Goal: Transaction & Acquisition: Purchase product/service

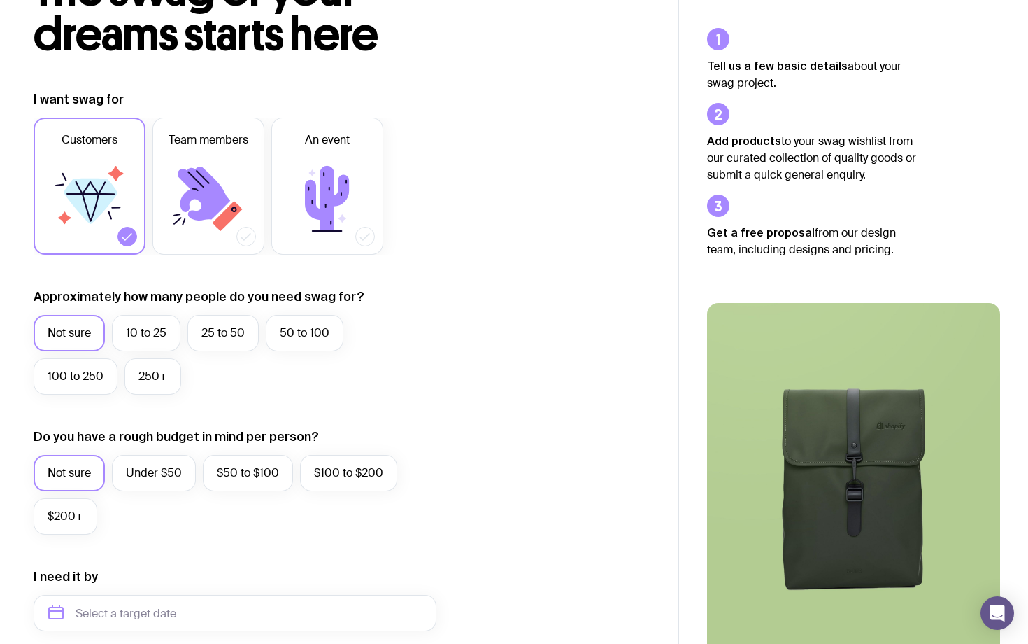
scroll to position [125, 0]
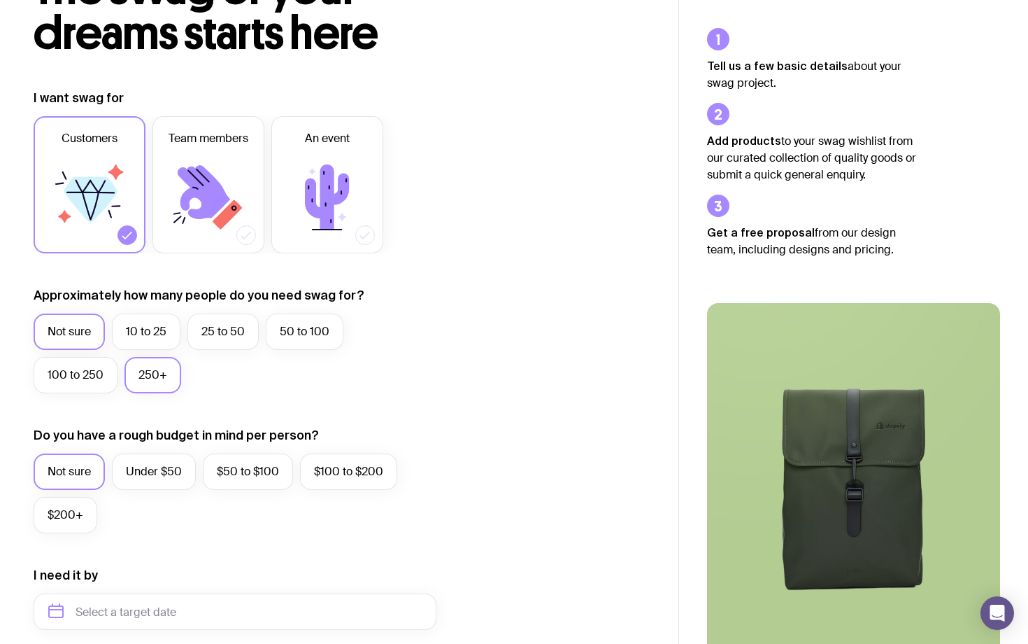
click at [166, 376] on label "250+" at bounding box center [153, 375] width 57 height 36
click at [0, 0] on input "250+" at bounding box center [0, 0] width 0 height 0
click at [139, 474] on label "Under $50" at bounding box center [154, 471] width 84 height 36
click at [0, 0] on input "Under $50" at bounding box center [0, 0] width 0 height 0
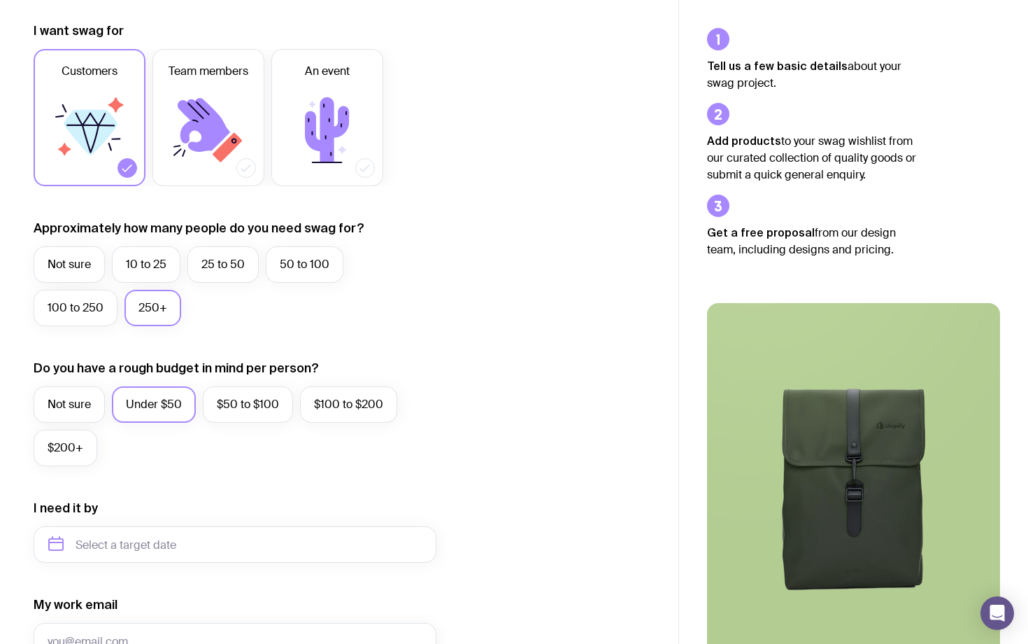
scroll to position [215, 0]
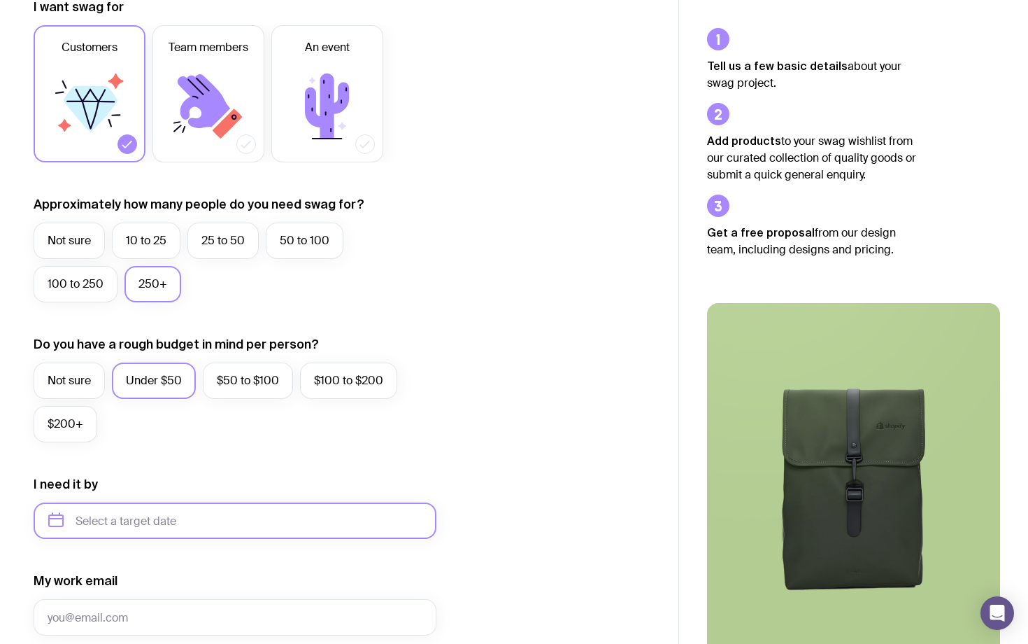
click at [207, 523] on input "text" at bounding box center [235, 520] width 403 height 36
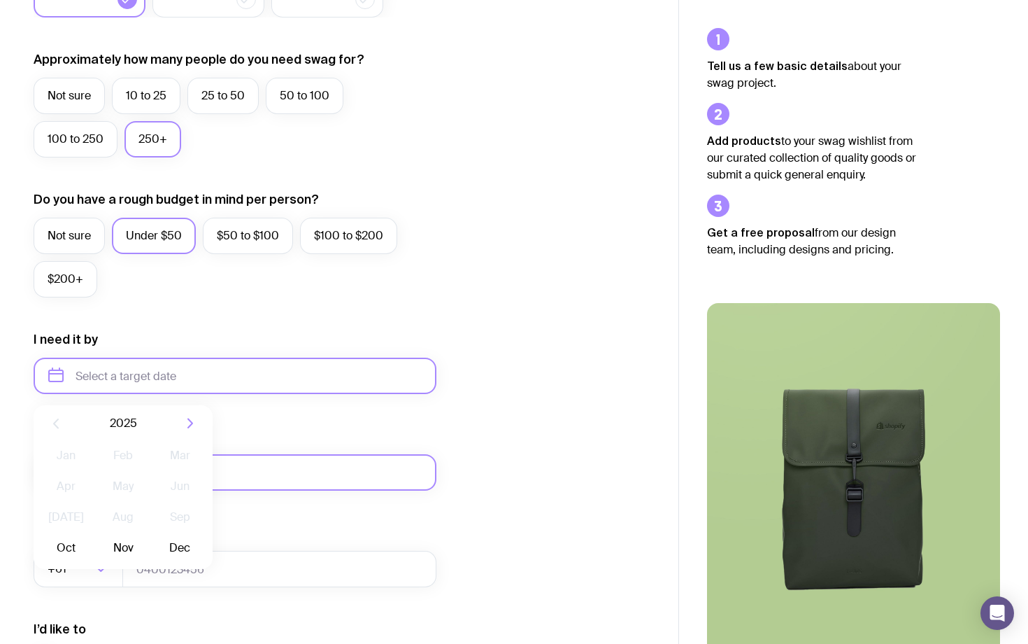
scroll to position [367, 0]
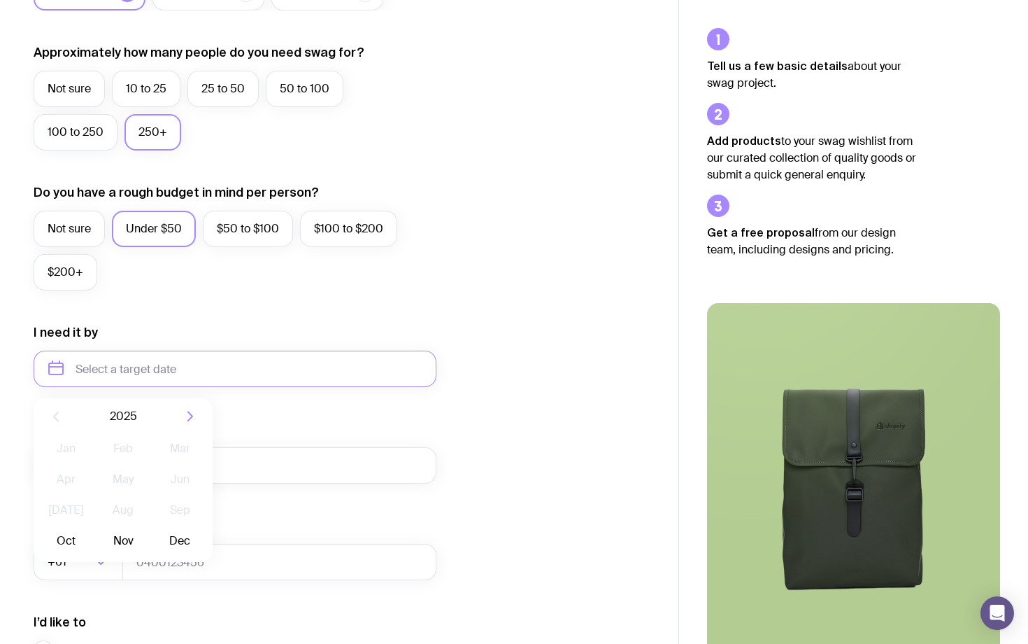
click at [288, 308] on form "I want swag for Customers Team members An event Approximately how many people d…" at bounding box center [235, 304] width 403 height 914
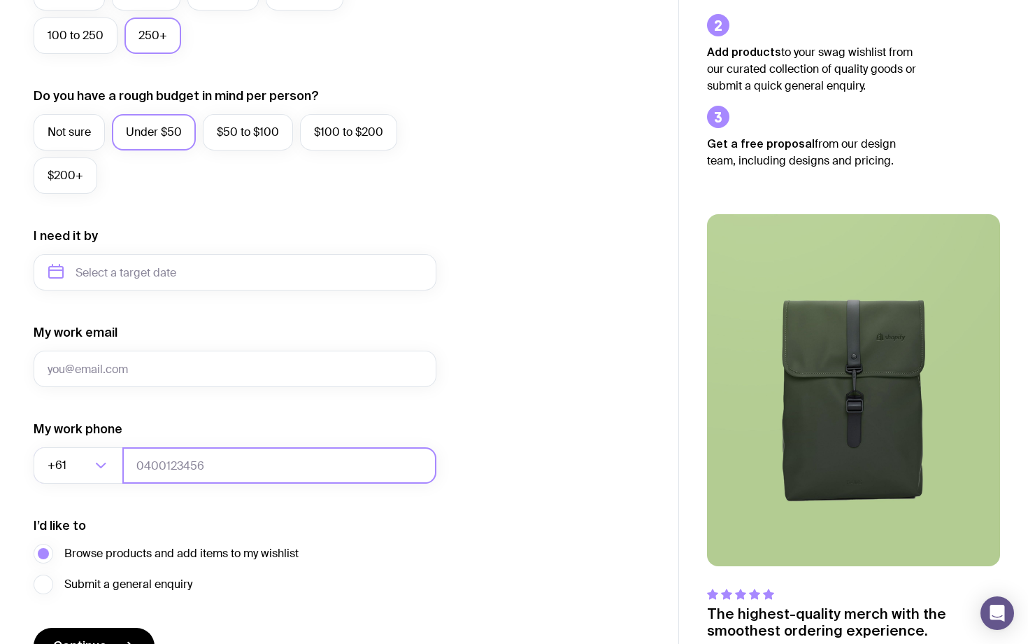
scroll to position [546, 0]
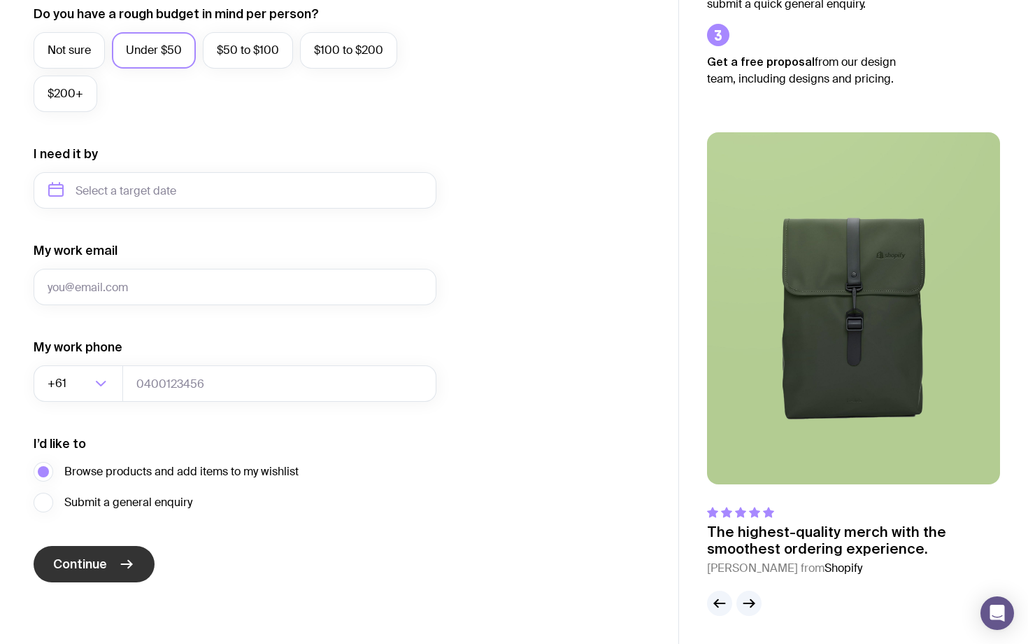
click at [115, 573] on button "Continue" at bounding box center [94, 564] width 121 height 36
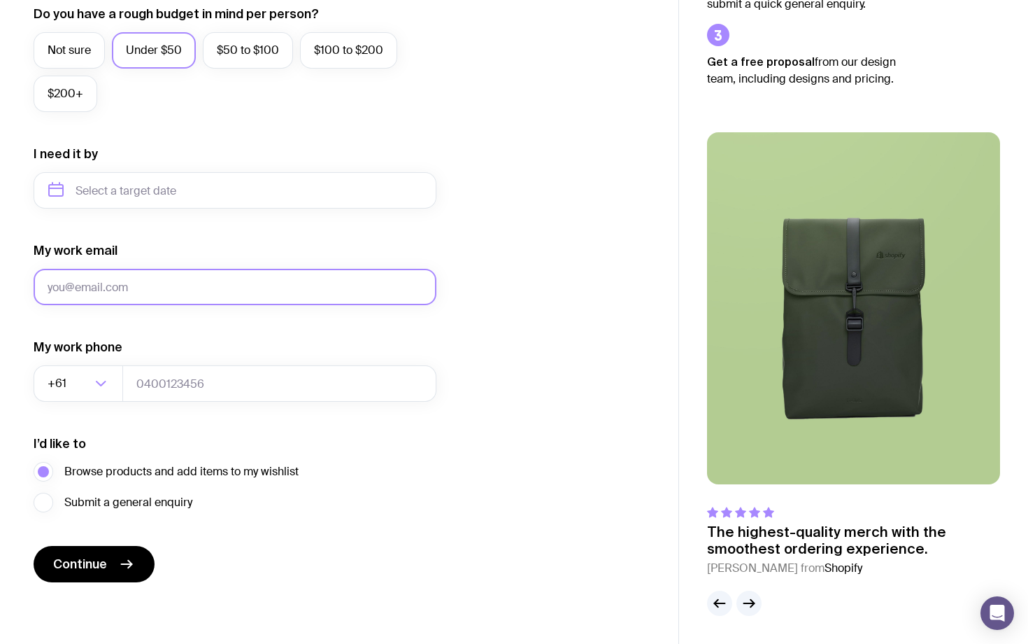
click at [116, 294] on input "My work email" at bounding box center [235, 287] width 403 height 36
type input "[PERSON_NAME][EMAIL_ADDRESS][DOMAIN_NAME]"
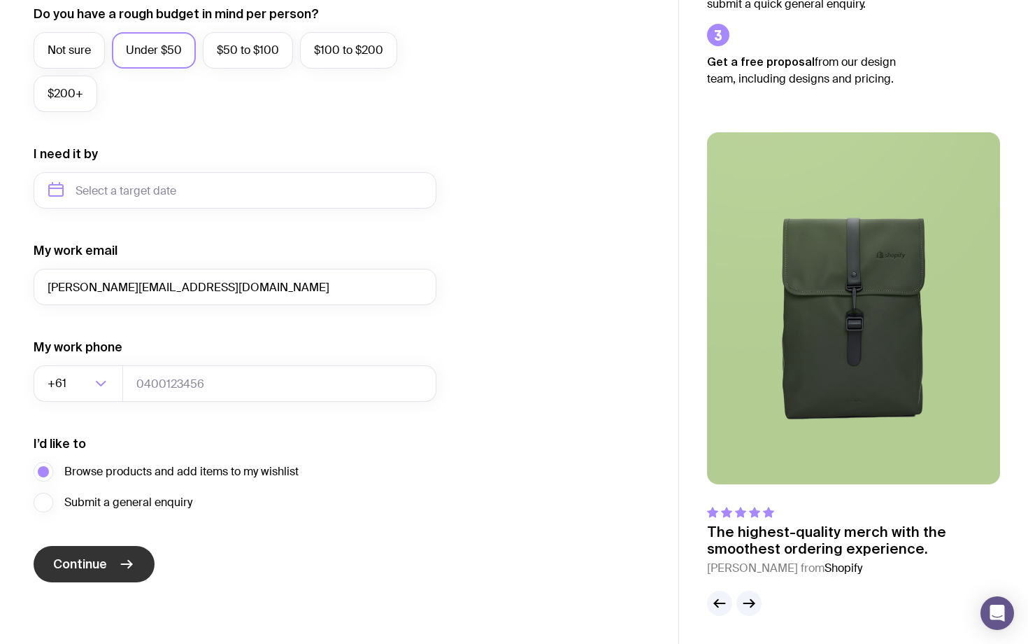
click at [122, 558] on icon "submit" at bounding box center [126, 563] width 17 height 17
type input "0000000000"
click at [113, 564] on button "Continue" at bounding box center [94, 564] width 121 height 36
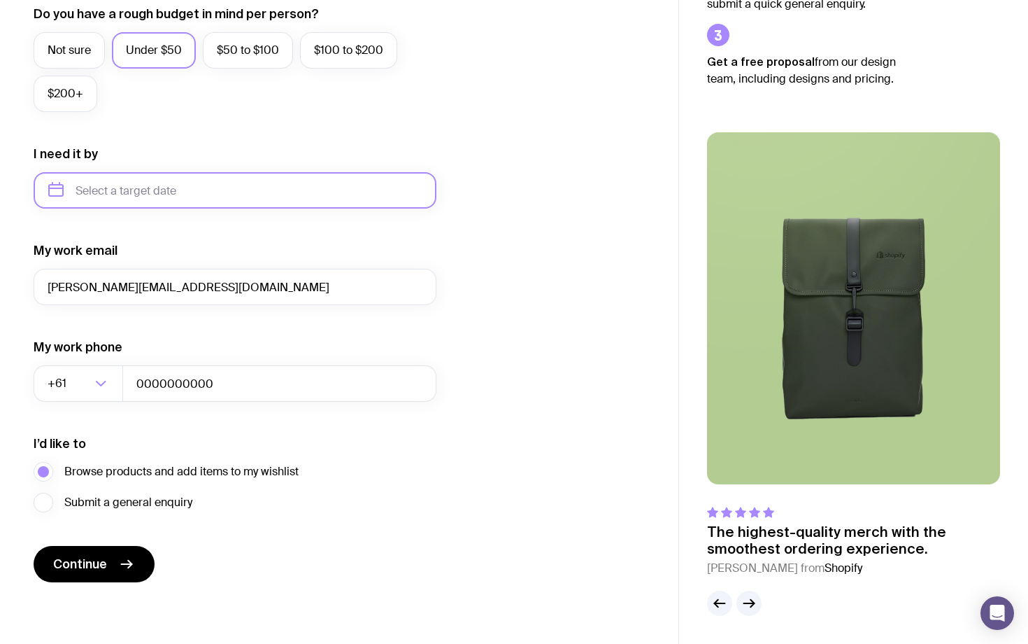
click at [138, 192] on input "text" at bounding box center [235, 190] width 403 height 36
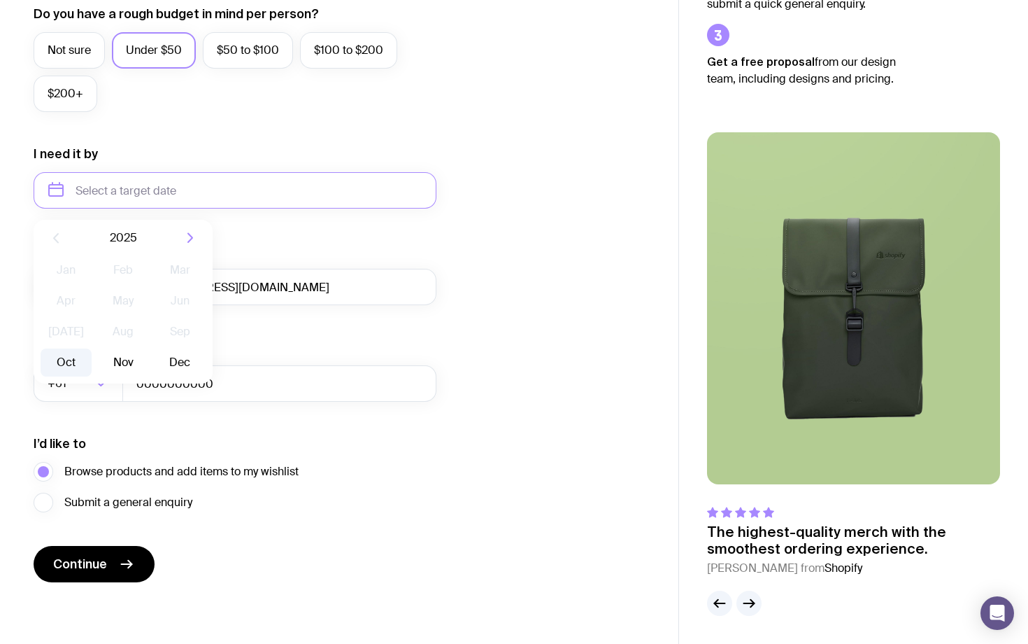
click at [80, 355] on button "Oct" at bounding box center [66, 362] width 51 height 28
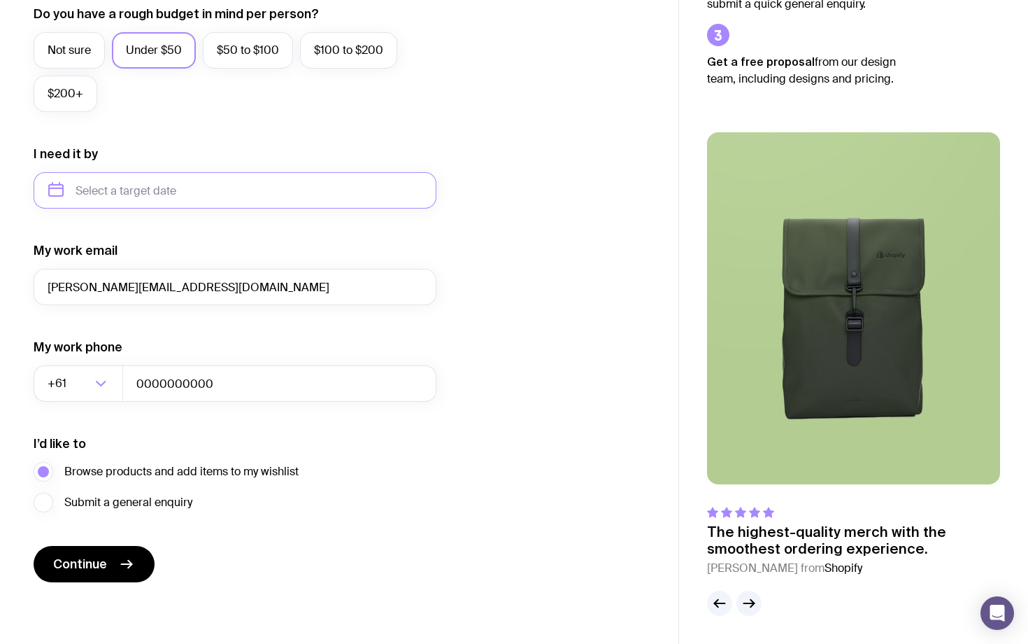
type input "[DATE]"
click at [117, 572] on button "Continue" at bounding box center [94, 564] width 121 height 36
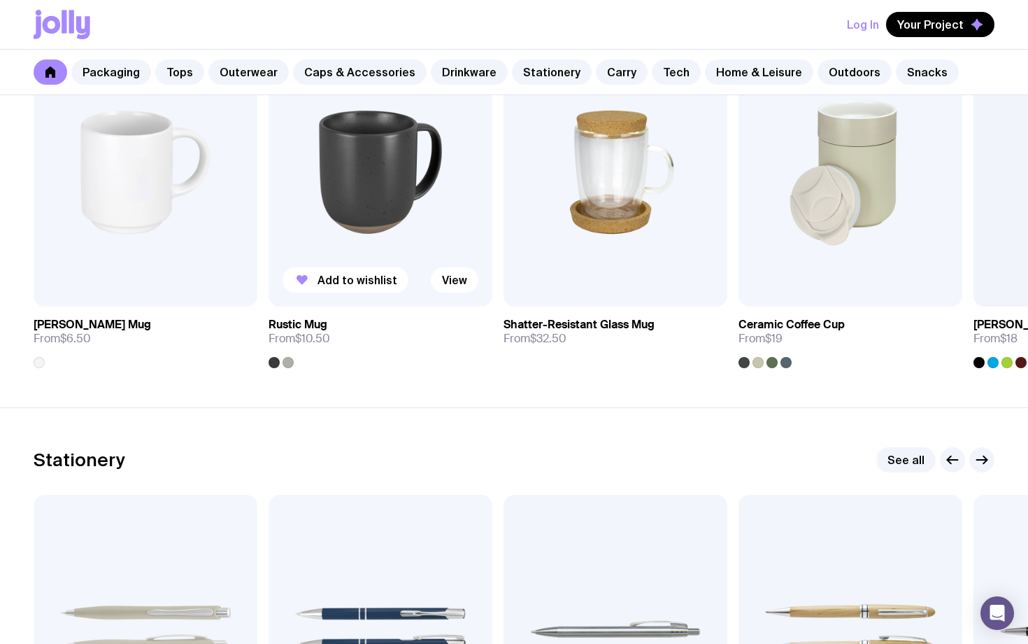
scroll to position [2163, 0]
click at [663, 70] on link "Tech" at bounding box center [676, 71] width 49 height 25
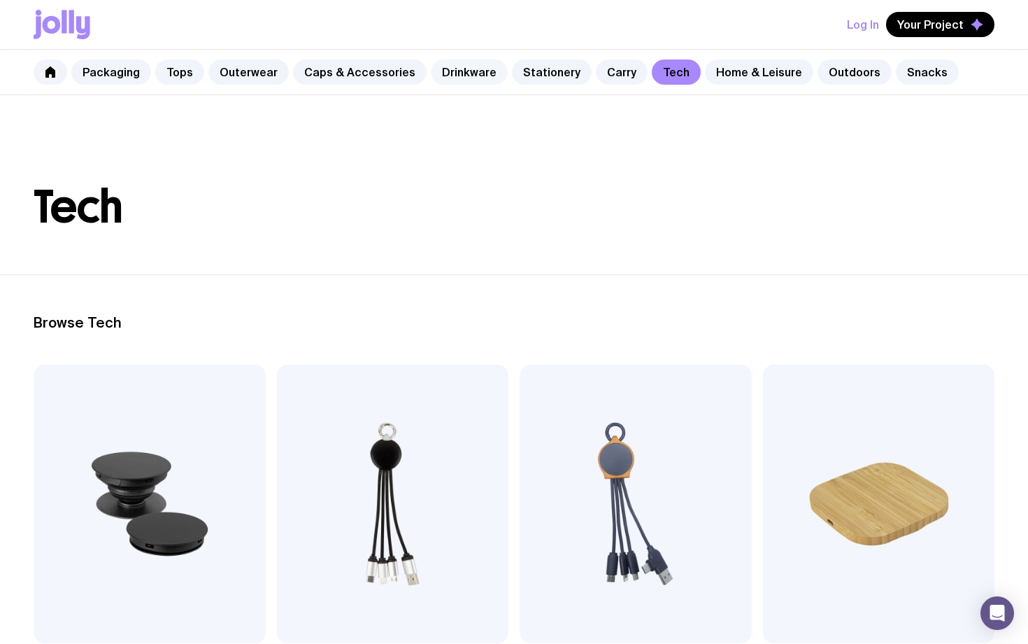
click at [455, 73] on link "Drinkware" at bounding box center [469, 71] width 77 height 25
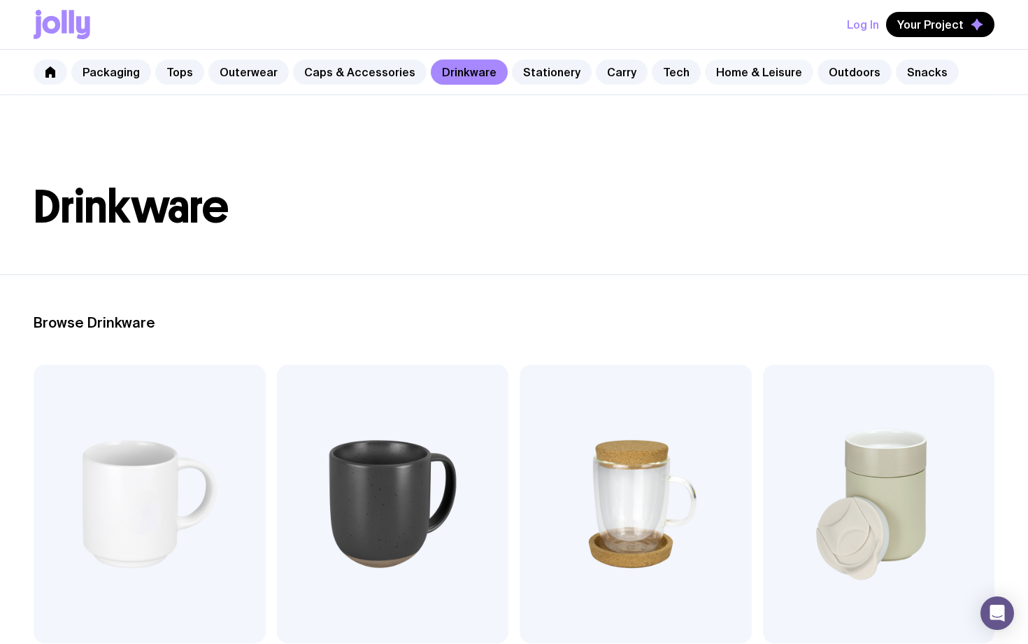
click at [725, 77] on link "Home & Leisure" at bounding box center [759, 71] width 108 height 25
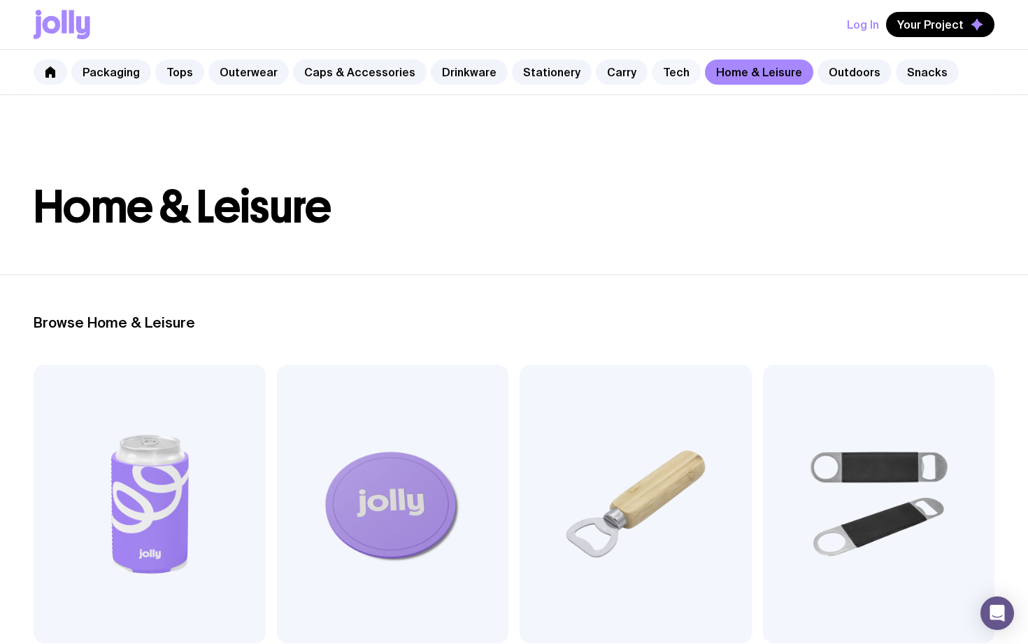
click at [655, 72] on link "Tech" at bounding box center [676, 71] width 49 height 25
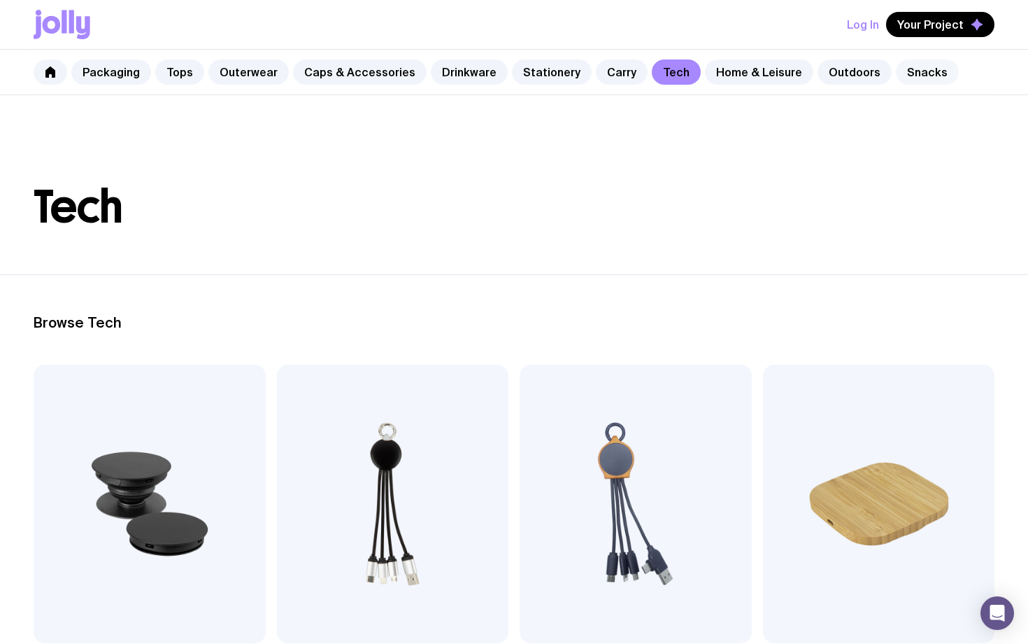
click at [903, 71] on link "Snacks" at bounding box center [927, 71] width 63 height 25
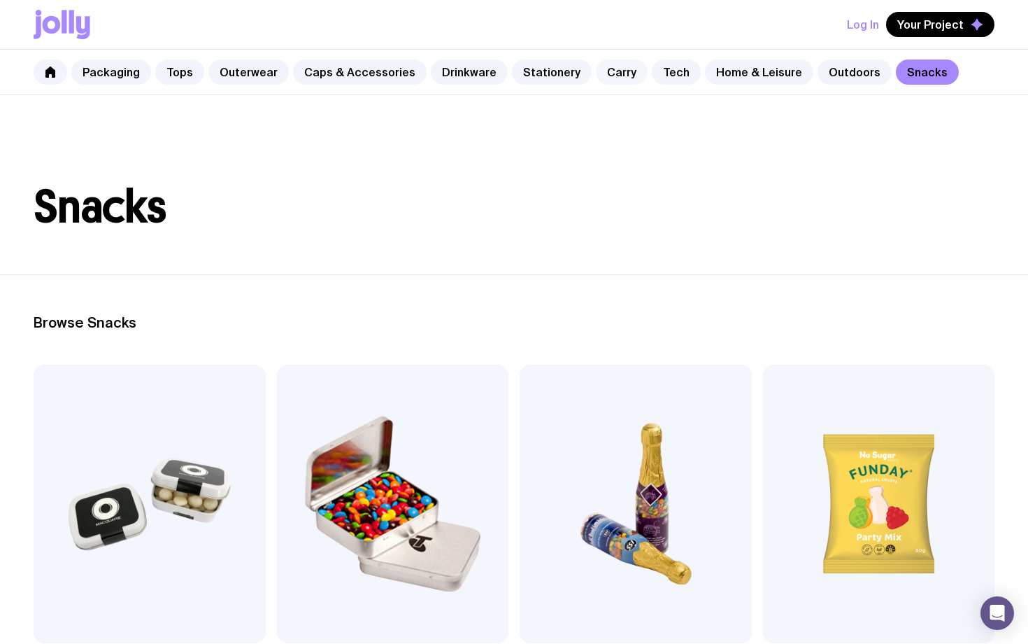
click at [600, 68] on link "Carry" at bounding box center [622, 71] width 52 height 25
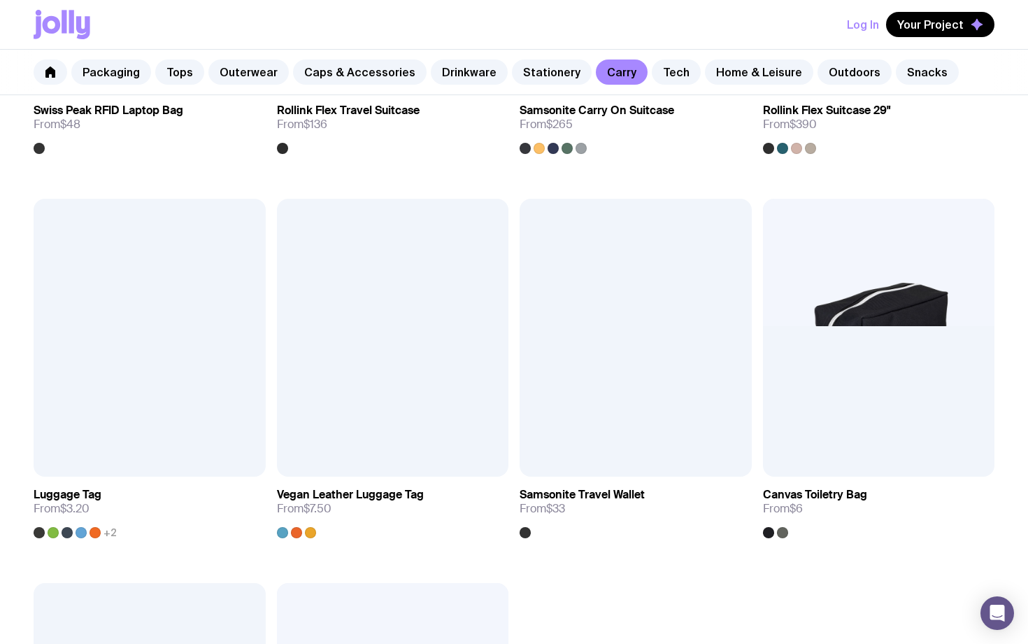
scroll to position [2863, 0]
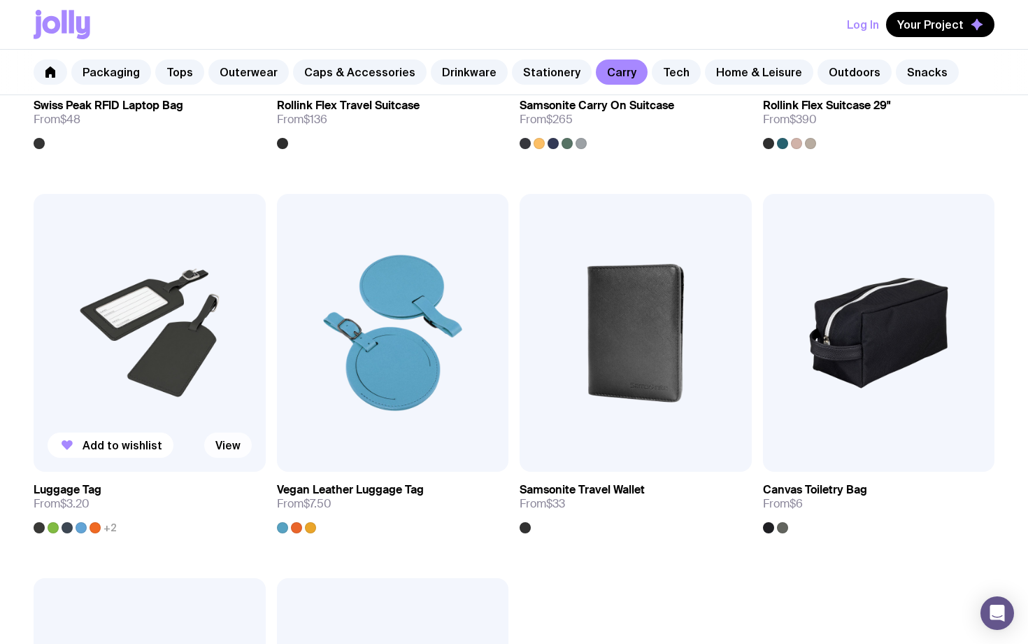
click at [224, 446] on link "View" at bounding box center [228, 444] width 48 height 25
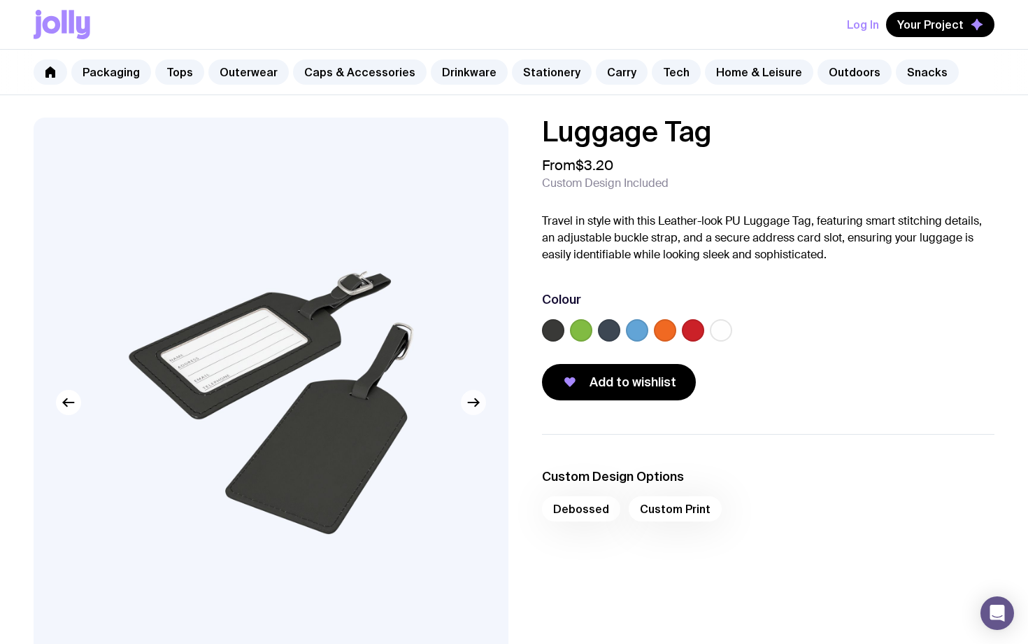
click at [481, 407] on icon "button" at bounding box center [473, 402] width 17 height 17
click at [480, 406] on icon "button" at bounding box center [473, 402] width 17 height 17
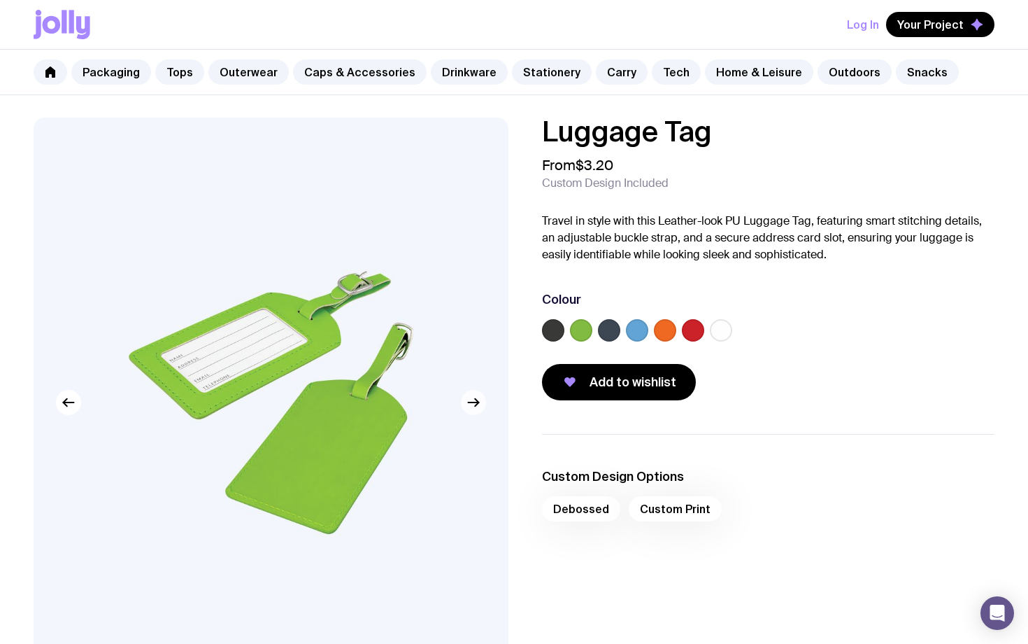
click at [480, 406] on icon "button" at bounding box center [473, 402] width 17 height 17
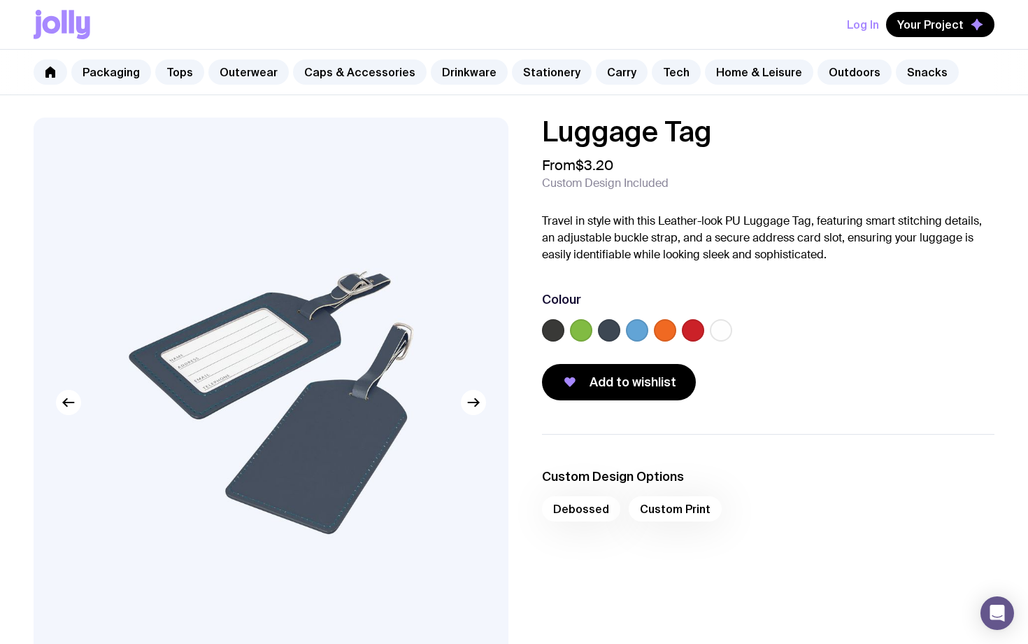
click at [591, 510] on div "Debossed Custom Print" at bounding box center [768, 513] width 453 height 34
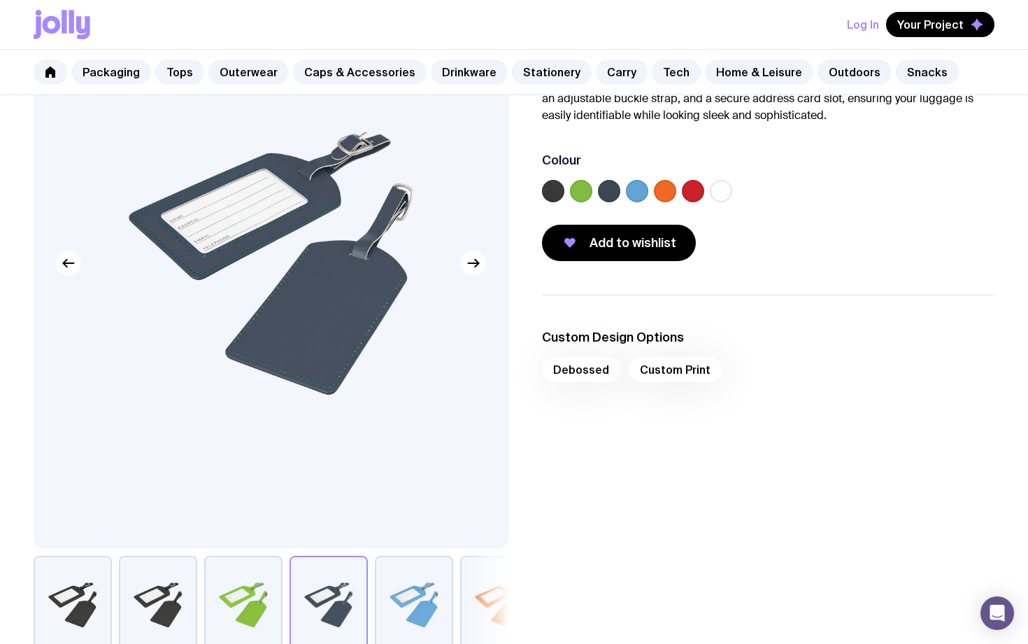
scroll to position [133, 0]
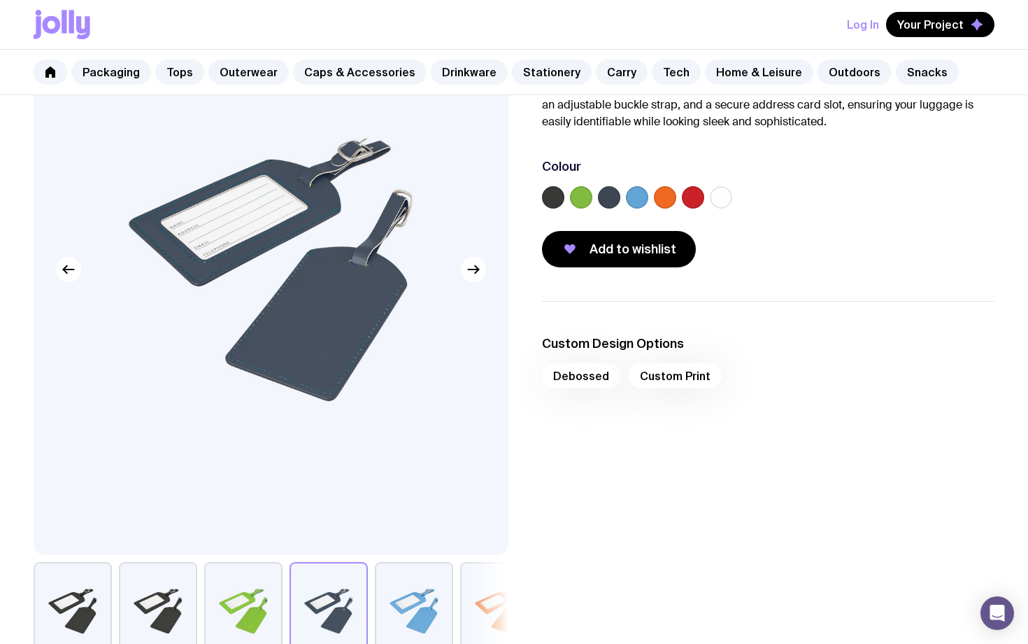
click at [685, 385] on div "Debossed Custom Print" at bounding box center [768, 380] width 453 height 34
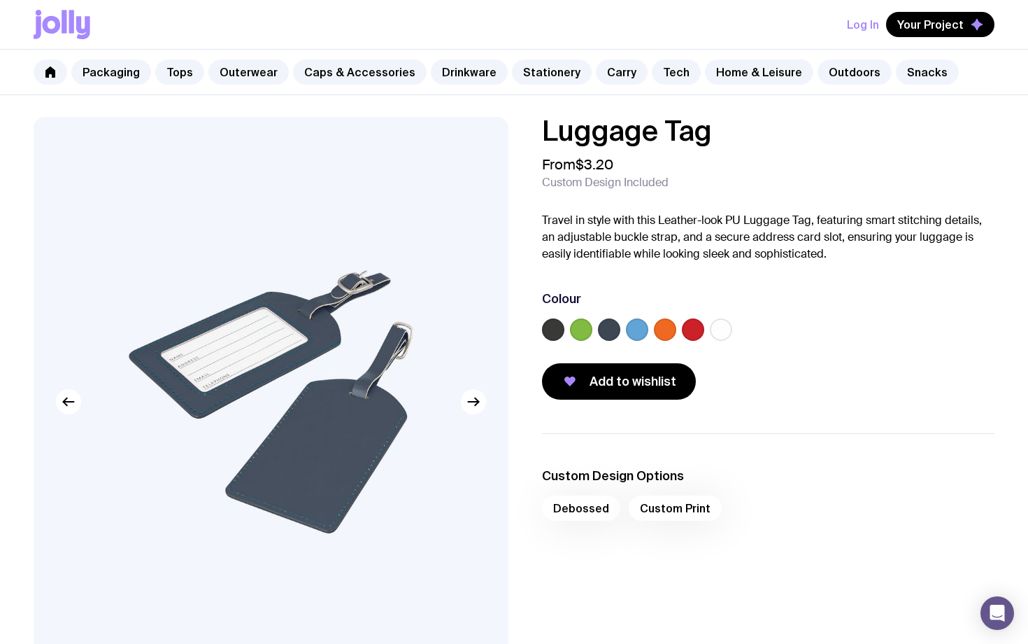
scroll to position [0, 0]
click at [170, 76] on link "Tops" at bounding box center [179, 71] width 49 height 25
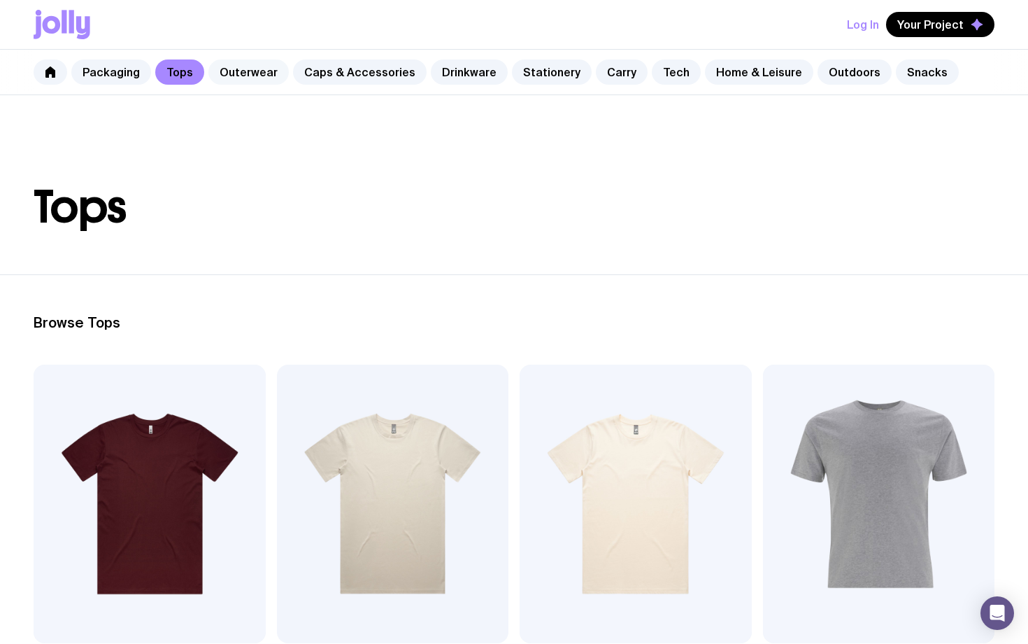
click at [250, 72] on link "Outerwear" at bounding box center [248, 71] width 80 height 25
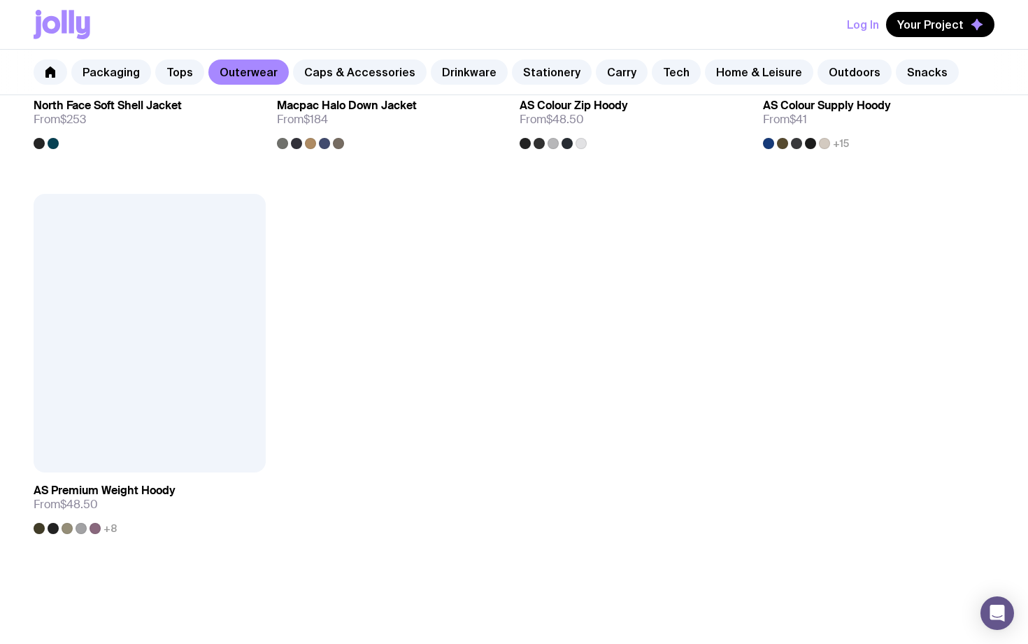
scroll to position [2222, 0]
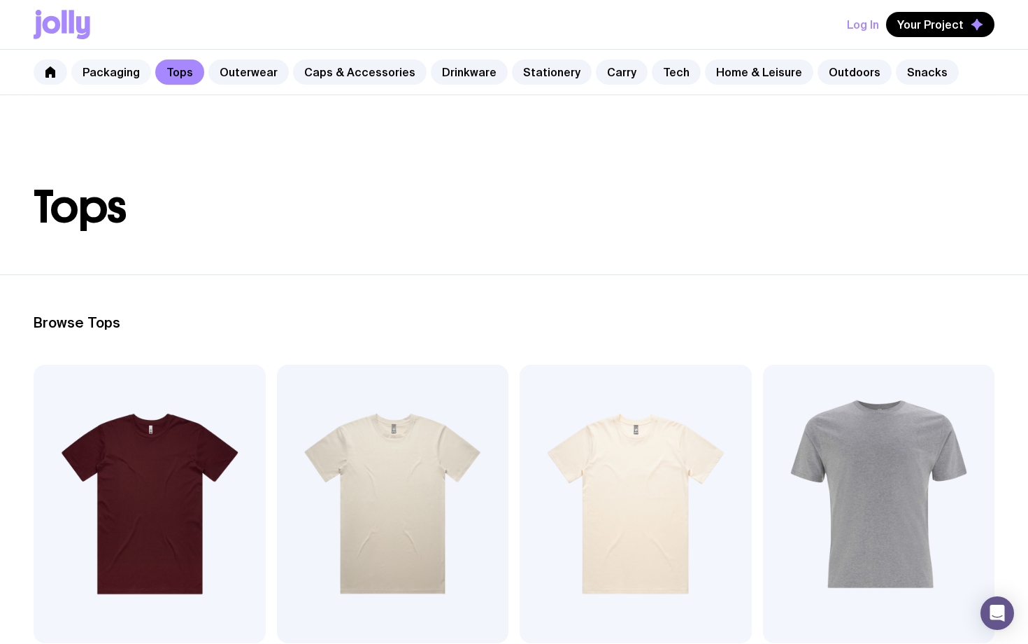
click at [120, 70] on link "Packaging" at bounding box center [111, 71] width 80 height 25
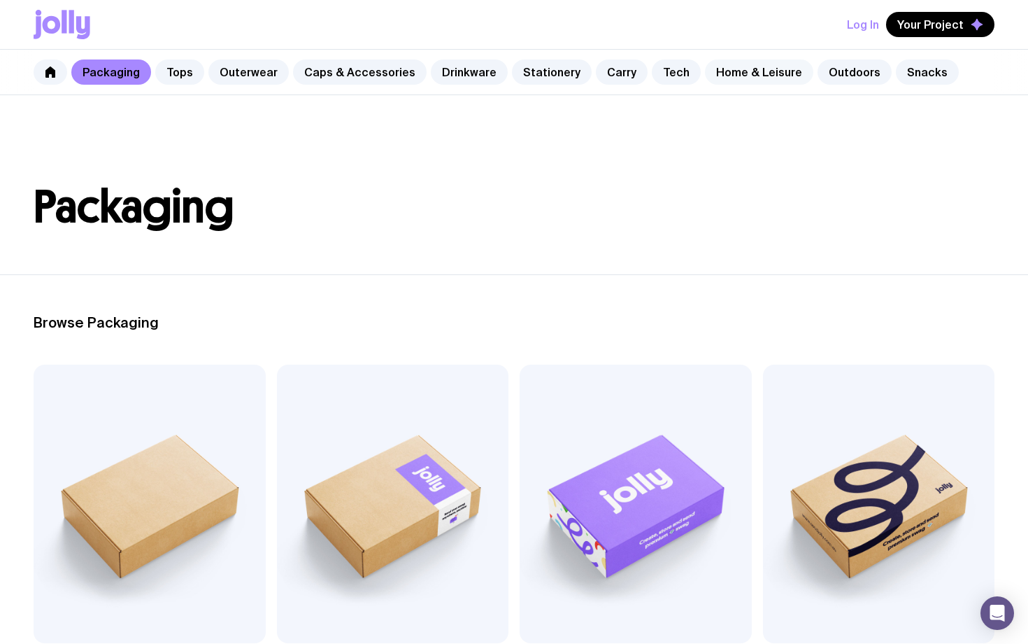
click at [732, 76] on link "Home & Leisure" at bounding box center [759, 71] width 108 height 25
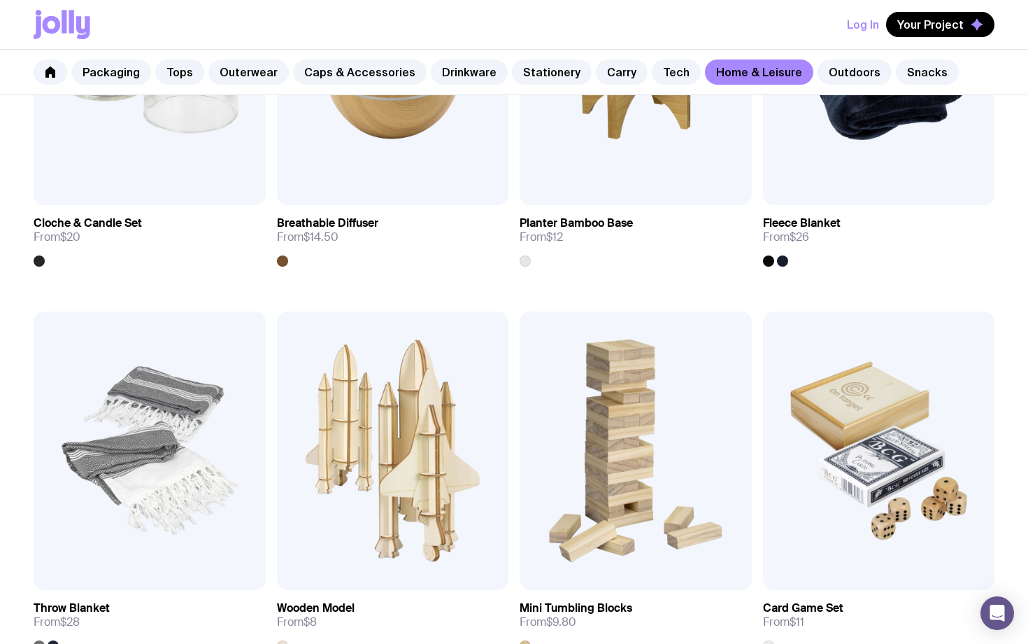
scroll to position [2367, 0]
